Goal: Task Accomplishment & Management: Use online tool/utility

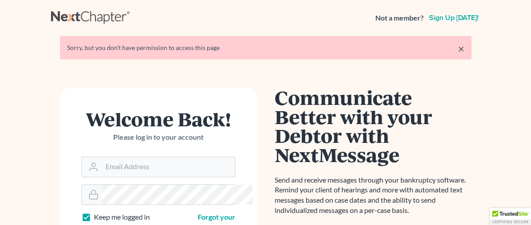
type input "Sherry.chancellor@yahoo.com"
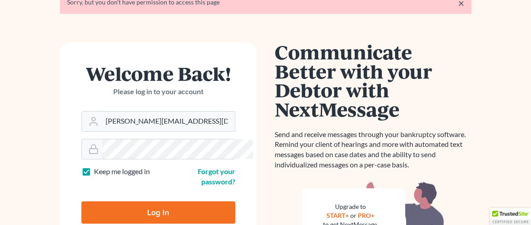
scroll to position [83, 0]
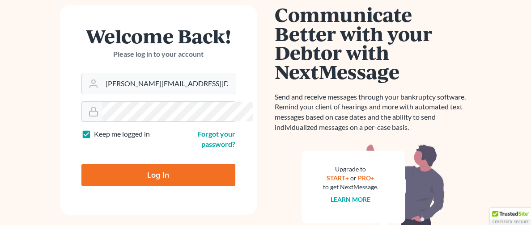
click at [113, 171] on input "Log In" at bounding box center [158, 175] width 154 height 22
type input "Thinking..."
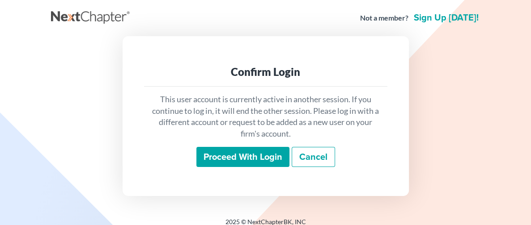
click at [243, 160] on input "Proceed with login" at bounding box center [242, 157] width 93 height 21
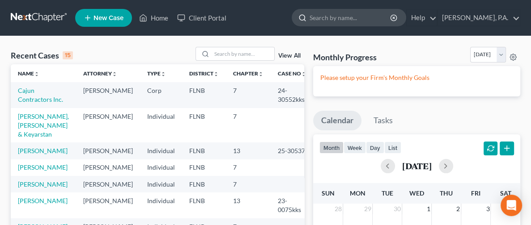
click at [314, 12] on input "search" at bounding box center [350, 17] width 82 height 17
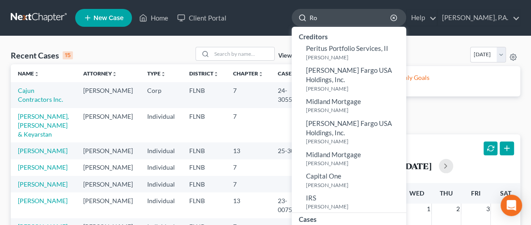
type input "R"
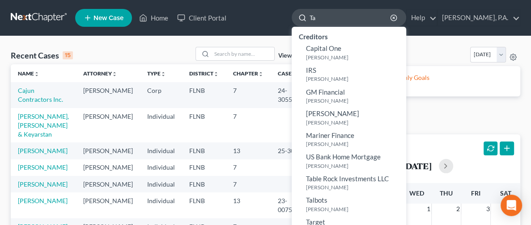
type input "T"
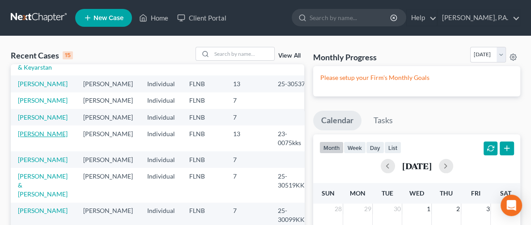
click at [26, 138] on link "Rodriguez, Tabatha" at bounding box center [43, 134] width 50 height 8
select select "10"
